Goal: Task Accomplishment & Management: Use online tool/utility

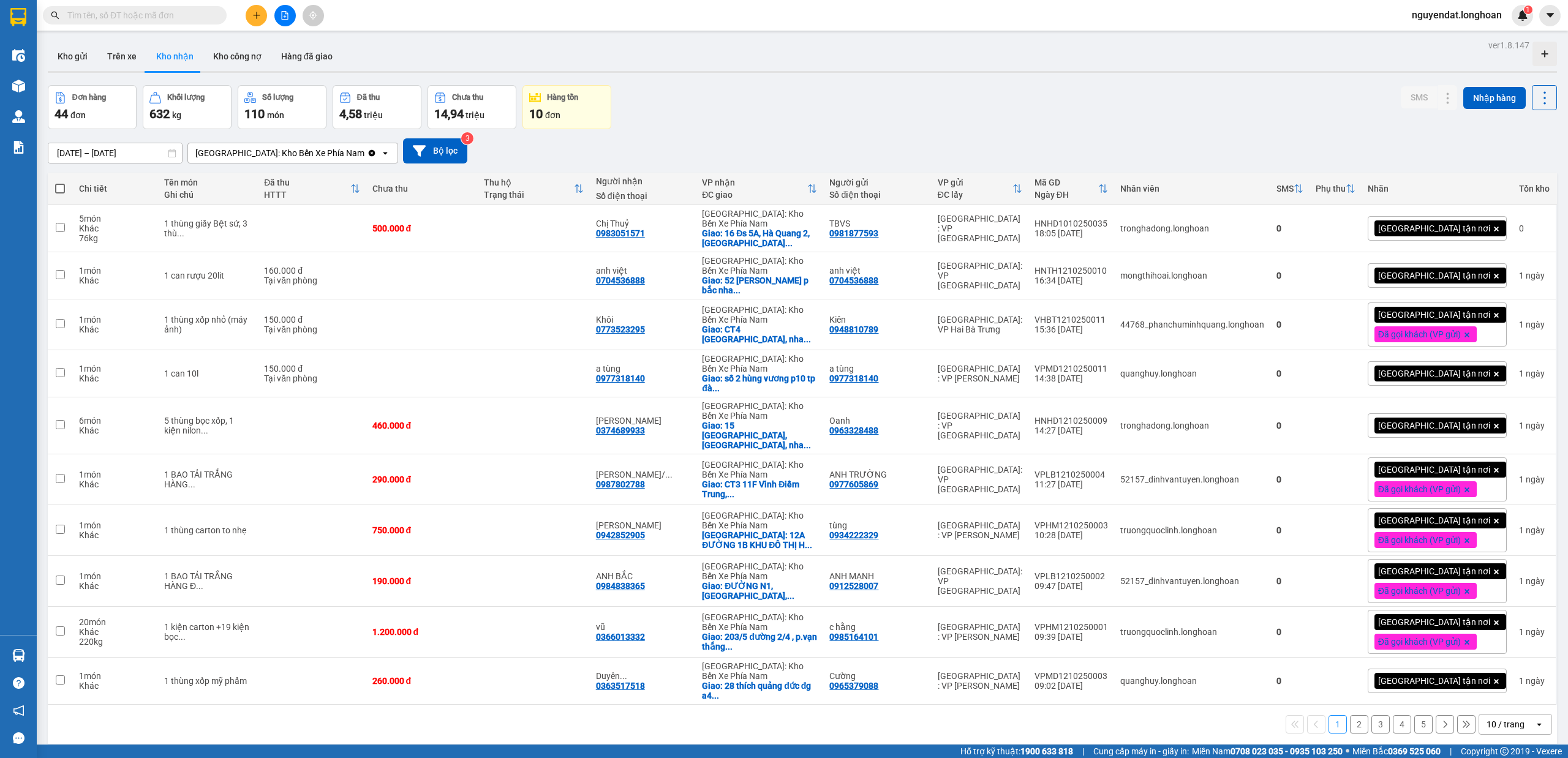
click at [430, 39] on div "ver 1.8.147 Kho gửi Trên xe Kho nhận Kho công nợ Hàng đã giao Đơn hàng 44 đơn K…" at bounding box center [802, 415] width 1519 height 758
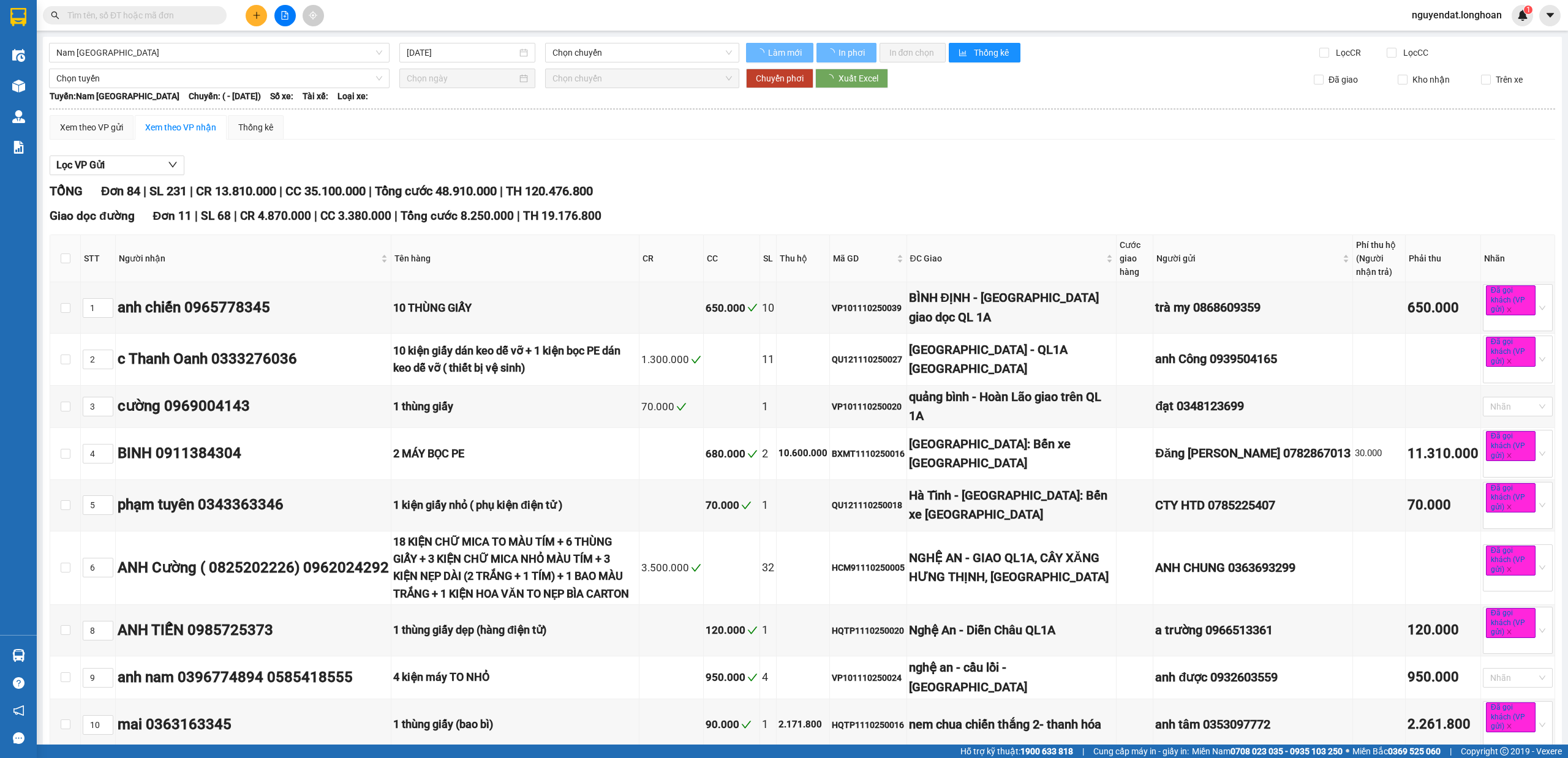
type input "11/10/2025"
